Goal: Ask a question

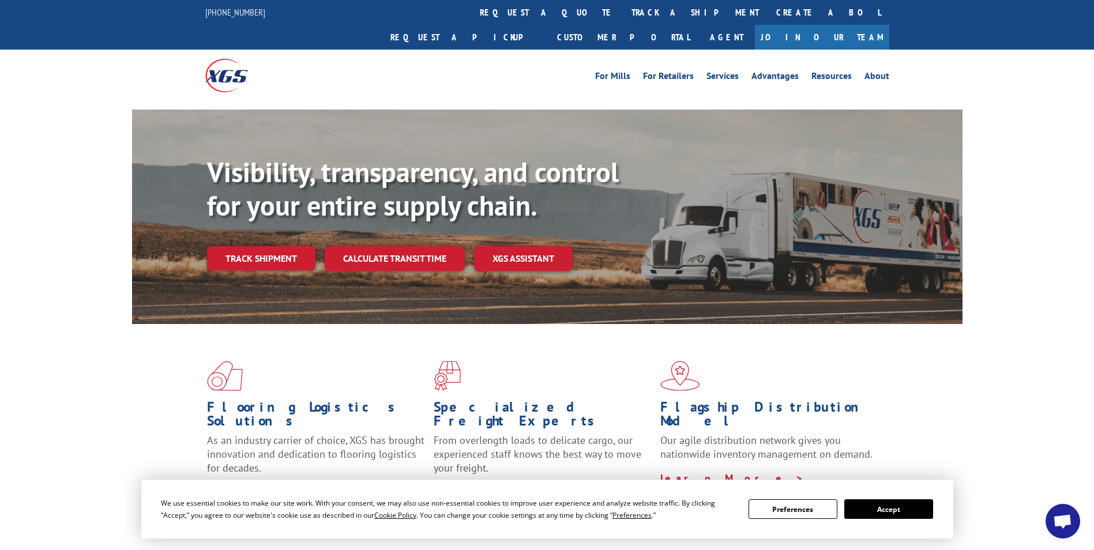
click at [1048, 519] on span "Open chat" at bounding box center [1063, 521] width 35 height 35
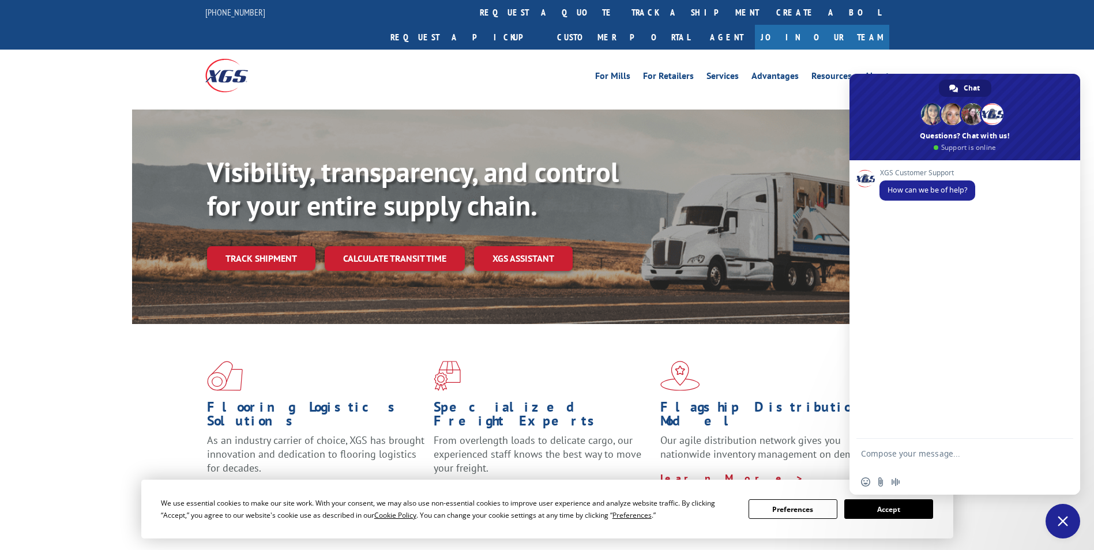
click at [916, 451] on textarea "Compose your message..." at bounding box center [952, 459] width 182 height 21
type textarea "J"
type textarea "Hi, I need to check these deliveries"
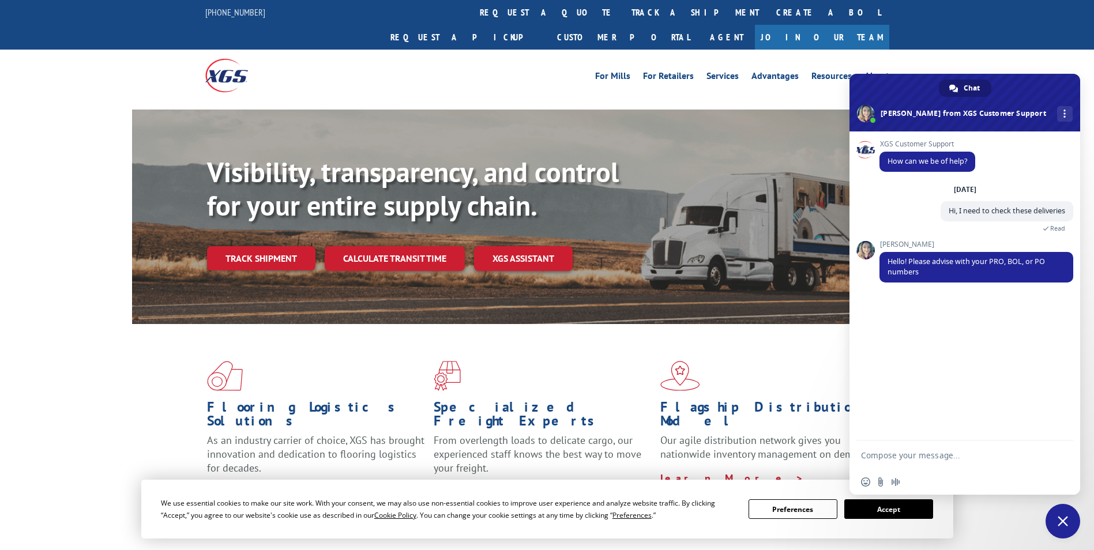
click at [945, 466] on form at bounding box center [952, 456] width 182 height 31
click at [941, 452] on textarea "Compose your message..." at bounding box center [952, 456] width 182 height 10
paste textarea "16137154"
type textarea "16137154"
click at [945, 456] on textarea "16137154" at bounding box center [952, 456] width 182 height 10
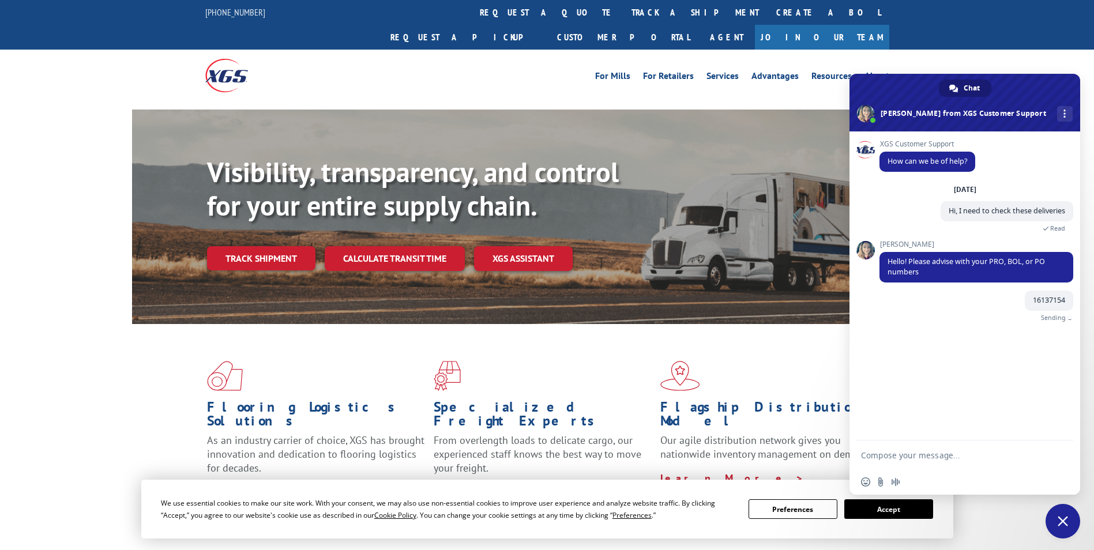
paste textarea "16137153"
type textarea "16137153"
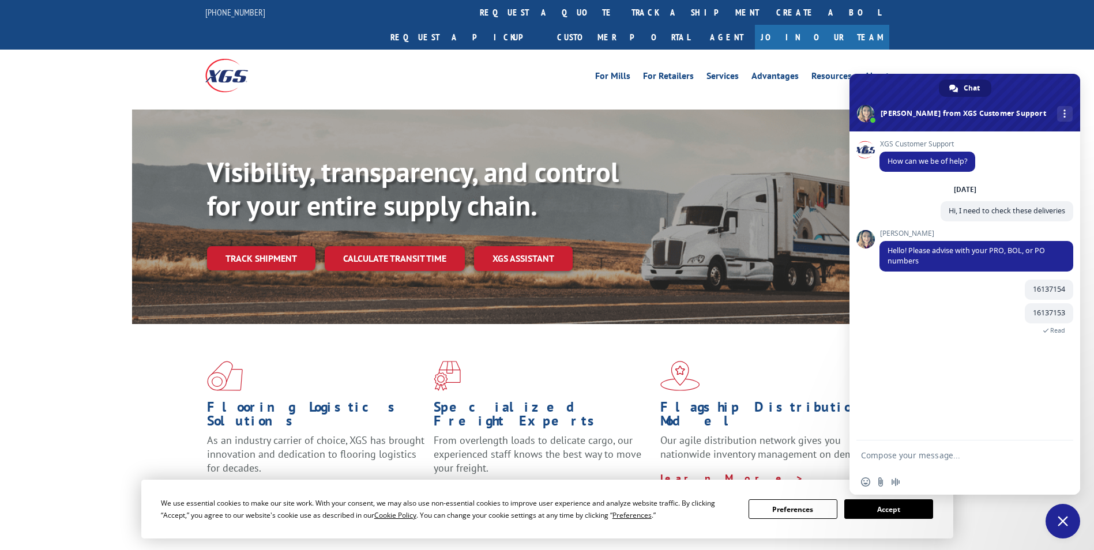
click at [975, 453] on textarea "Compose your message..." at bounding box center [952, 456] width 182 height 10
paste textarea "16137150"
type textarea "16137150"
click at [969, 460] on textarea "Compose your message..." at bounding box center [952, 456] width 182 height 10
paste textarea "16137799"
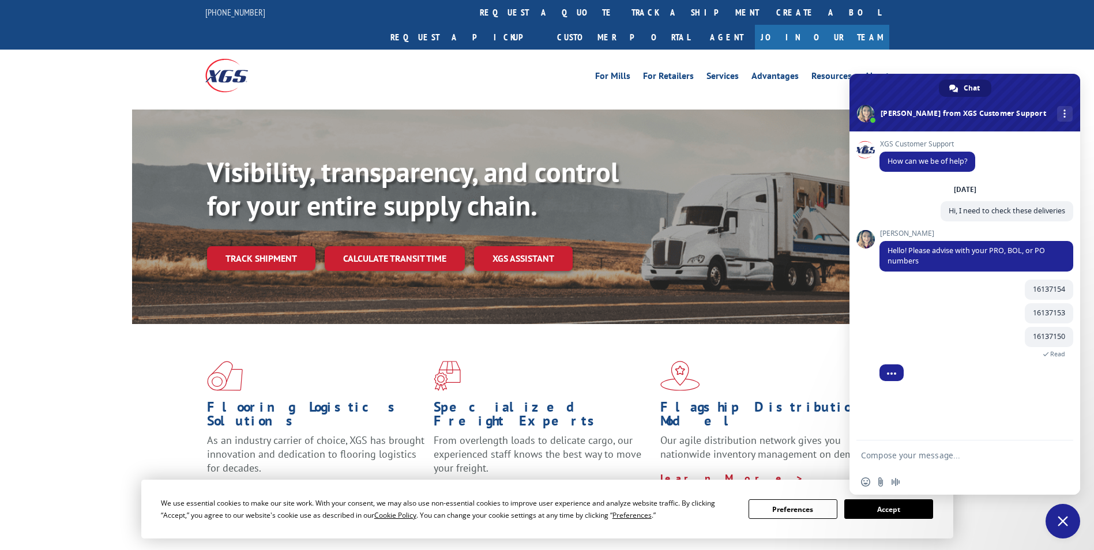
type textarea "16137799"
type textarea "these 4"
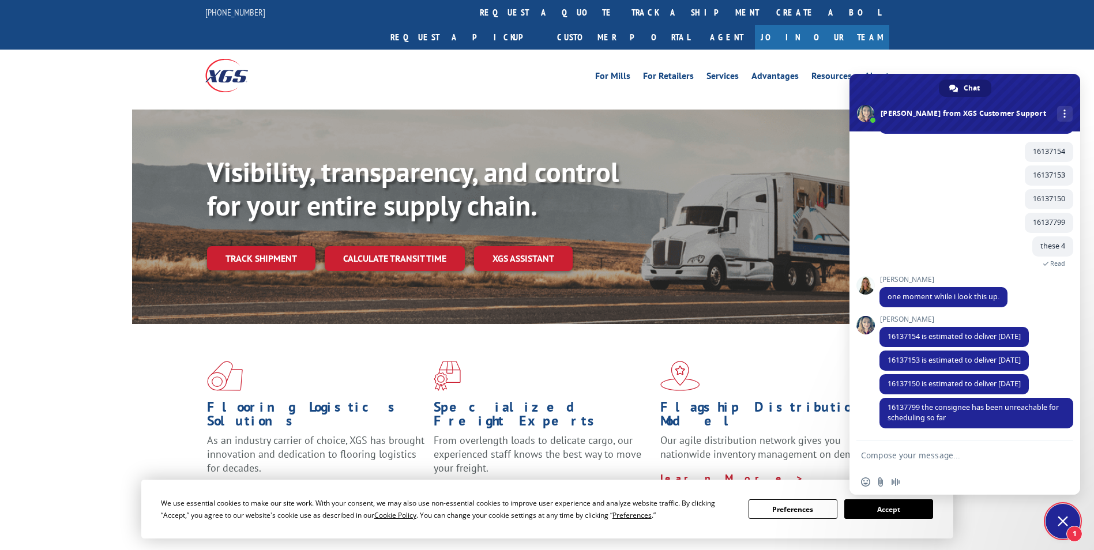
scroll to position [149, 0]
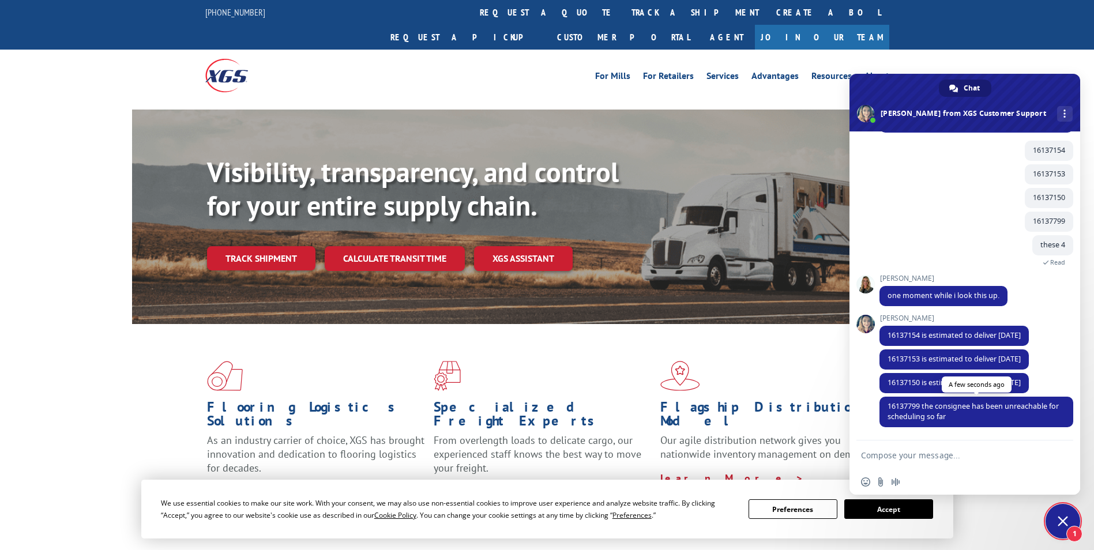
click at [913, 402] on span "16137799 the consignee has been unreachable for scheduling so far" at bounding box center [973, 412] width 171 height 20
copy span "16137799"
click at [907, 457] on textarea "Compose your message..." at bounding box center [952, 456] width 182 height 10
paste textarea "16137799"
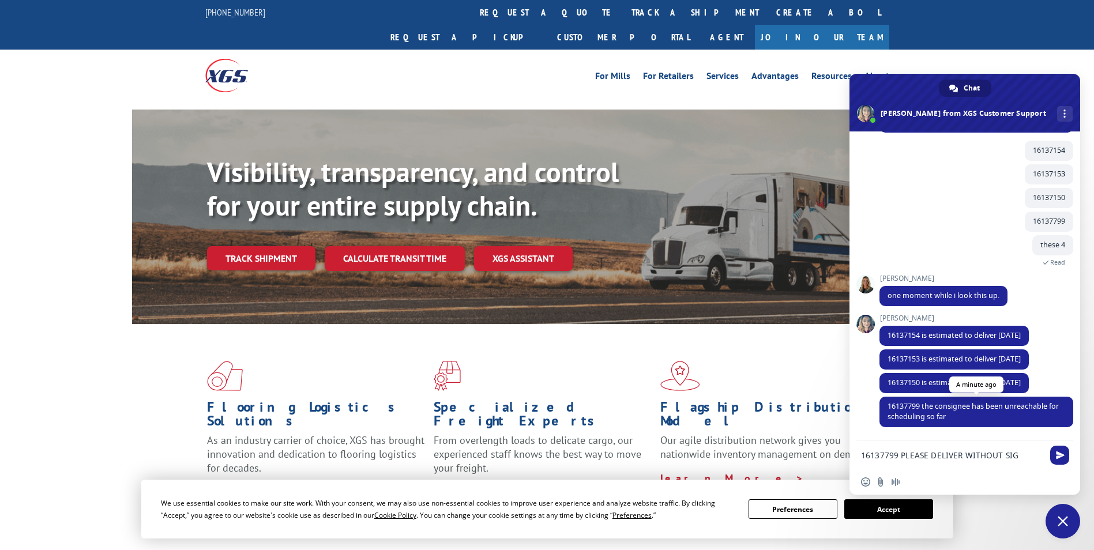
type textarea "16137799 PLEASE DELIVER WITHOUT SIG"
drag, startPoint x: 965, startPoint y: 419, endPoint x: 923, endPoint y: 406, distance: 44.3
click at [923, 406] on span "16137799 the consignee has been unreachable for scheduling so far" at bounding box center [977, 412] width 194 height 31
copy span "the consignee has been unreachable for scheduling so far"
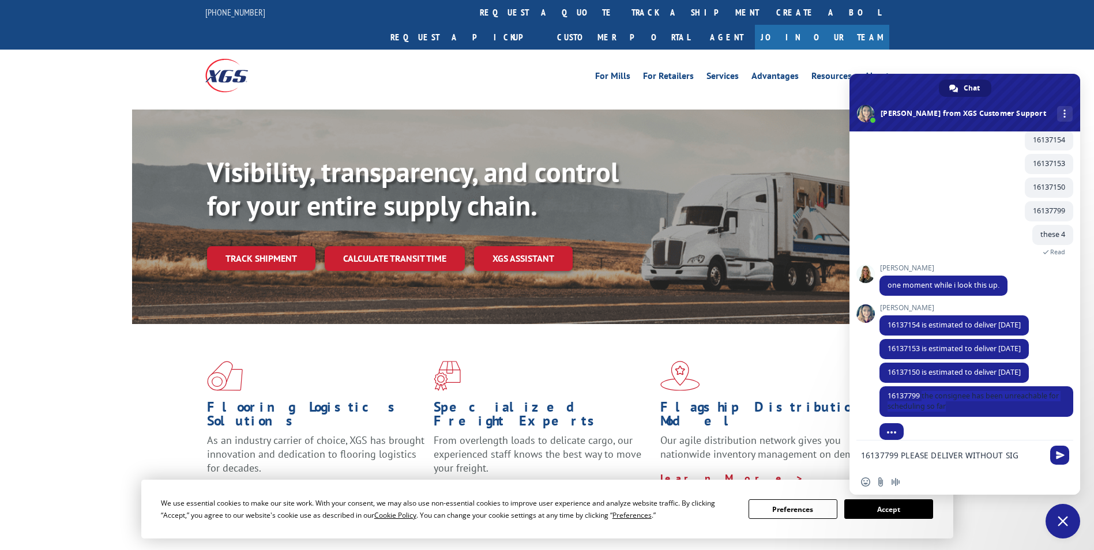
scroll to position [172, 0]
